Goal: Check status: Check status

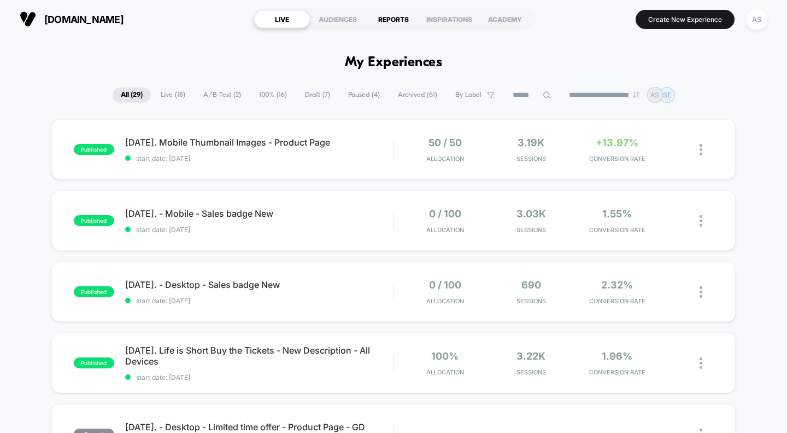
click at [394, 19] on div "REPORTS" at bounding box center [394, 18] width 56 height 17
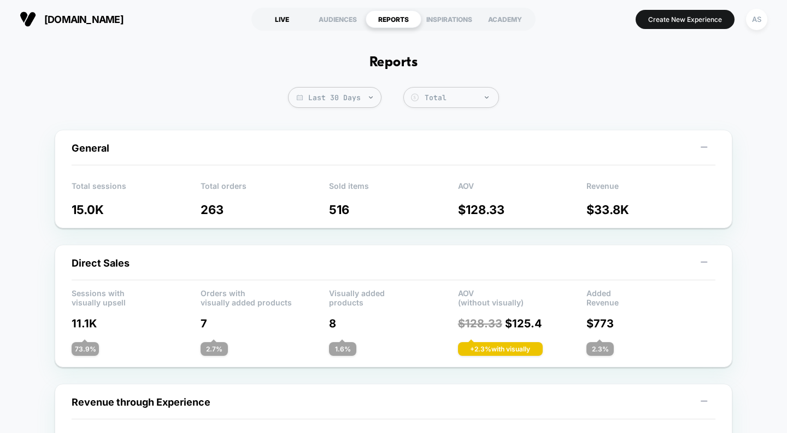
click at [283, 19] on div "LIVE" at bounding box center [282, 18] width 56 height 17
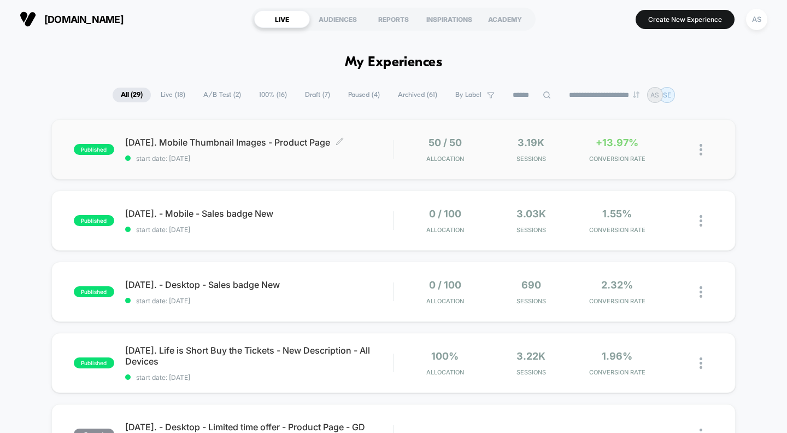
click at [228, 146] on span "[DATE]. Mobile Thumbnail Images - Product Page Click to edit experience details" at bounding box center [259, 142] width 268 height 11
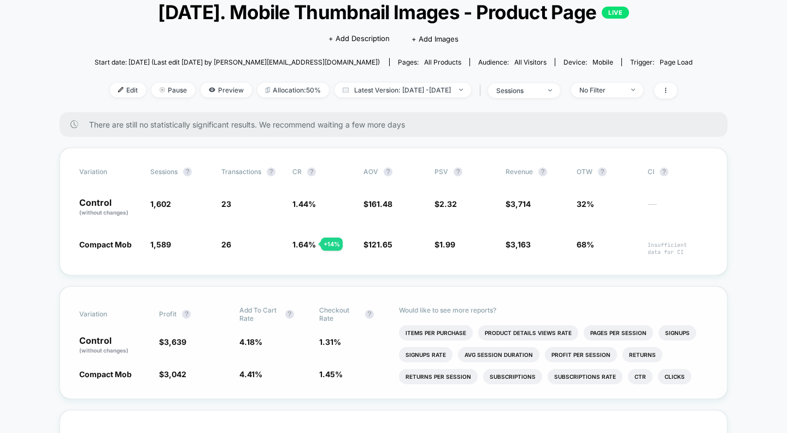
scroll to position [72, 0]
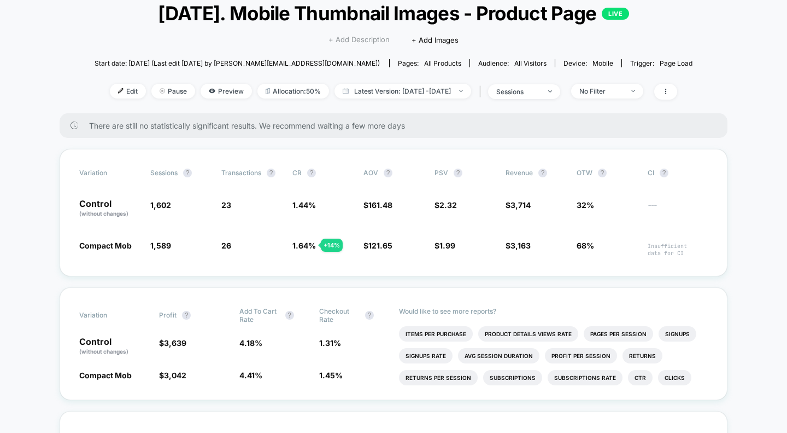
click at [364, 39] on span "+ Add Description" at bounding box center [359, 39] width 61 height 11
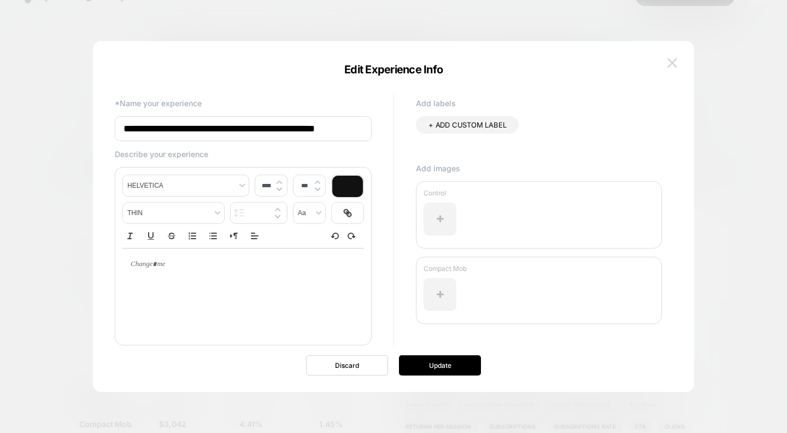
scroll to position [0, 8]
click at [674, 58] on img at bounding box center [673, 62] width 10 height 9
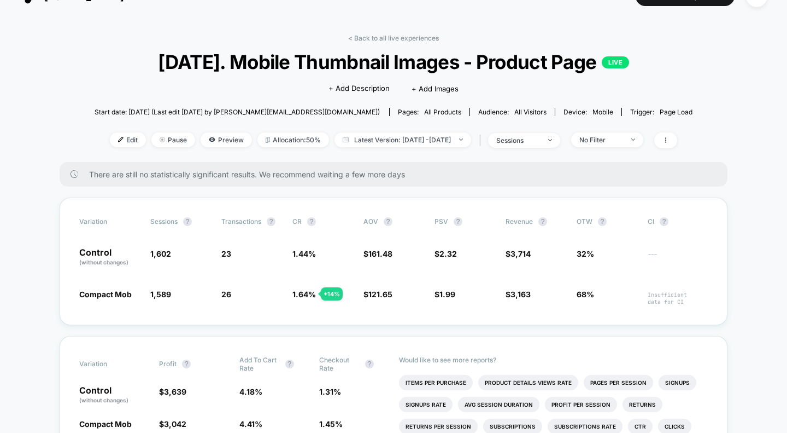
click at [392, 38] on link "< Back to all live experiences" at bounding box center [393, 38] width 91 height 8
